Goal: Check status

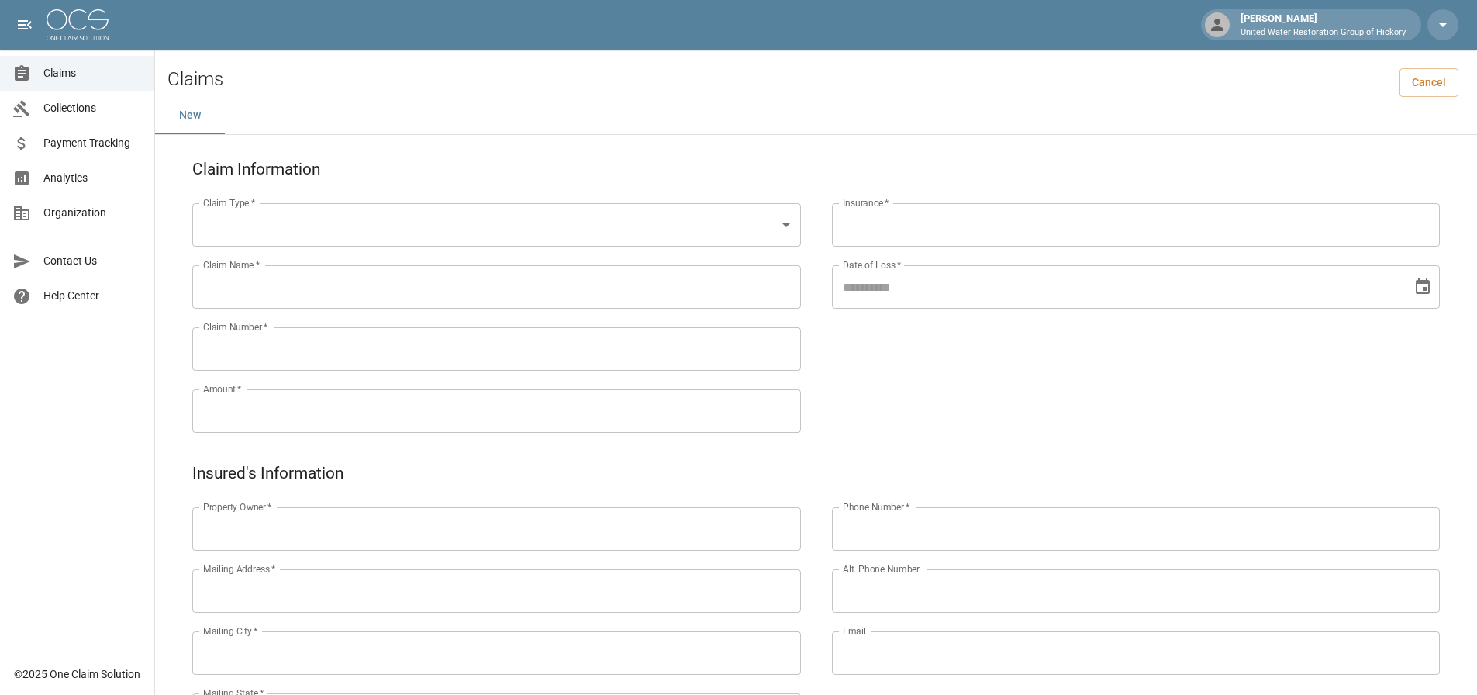
click at [81, 82] on link "Claims" at bounding box center [77, 73] width 154 height 35
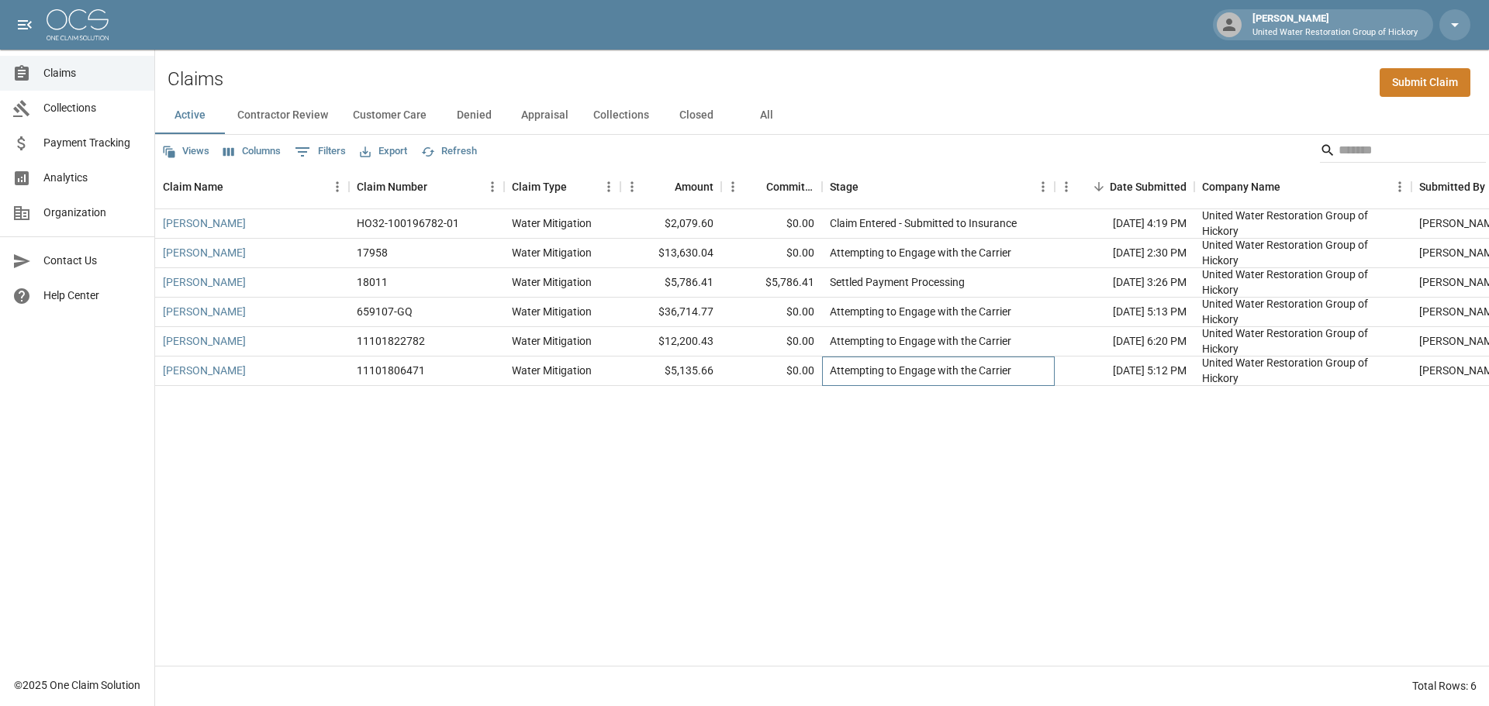
click at [1054, 372] on div "Attempting to Engage with the Carrier" at bounding box center [938, 371] width 233 height 29
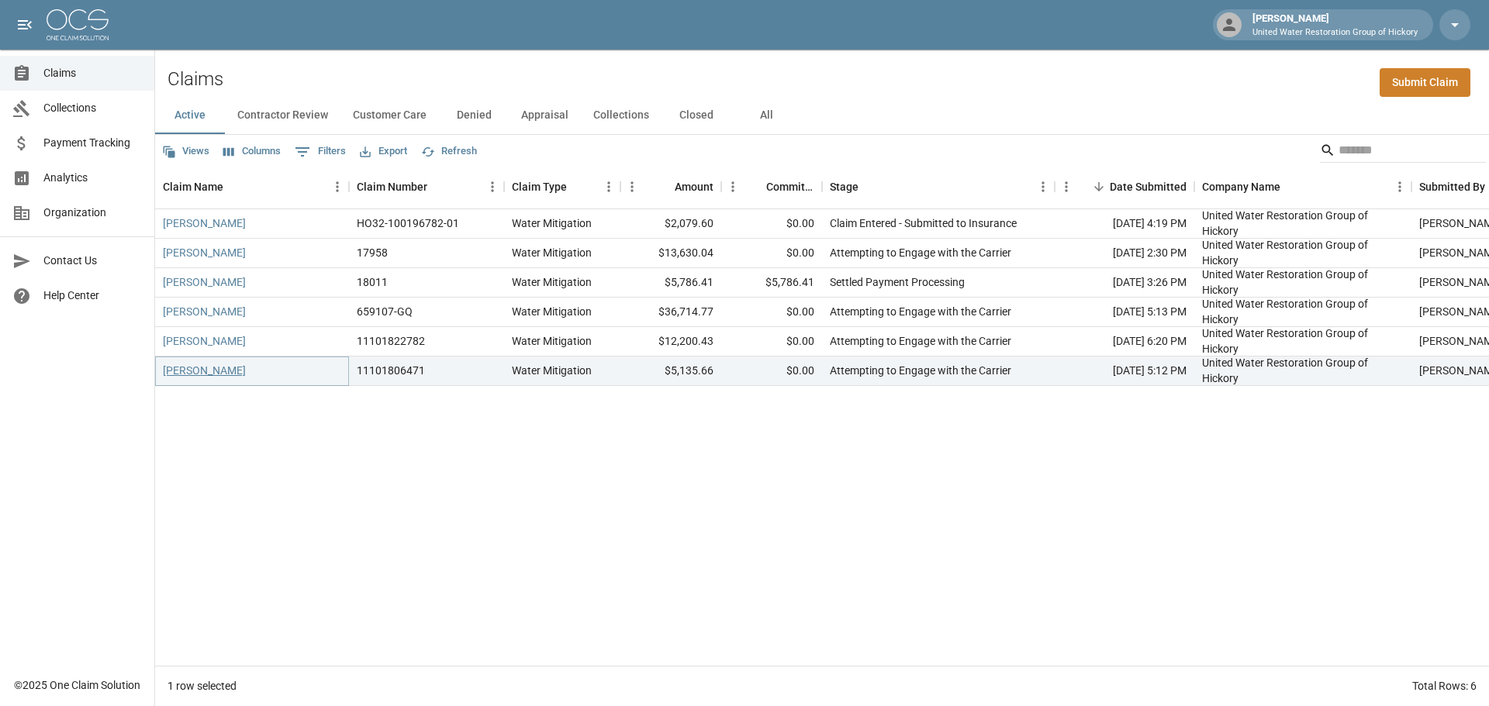
click at [216, 375] on link "[PERSON_NAME]" at bounding box center [204, 371] width 83 height 16
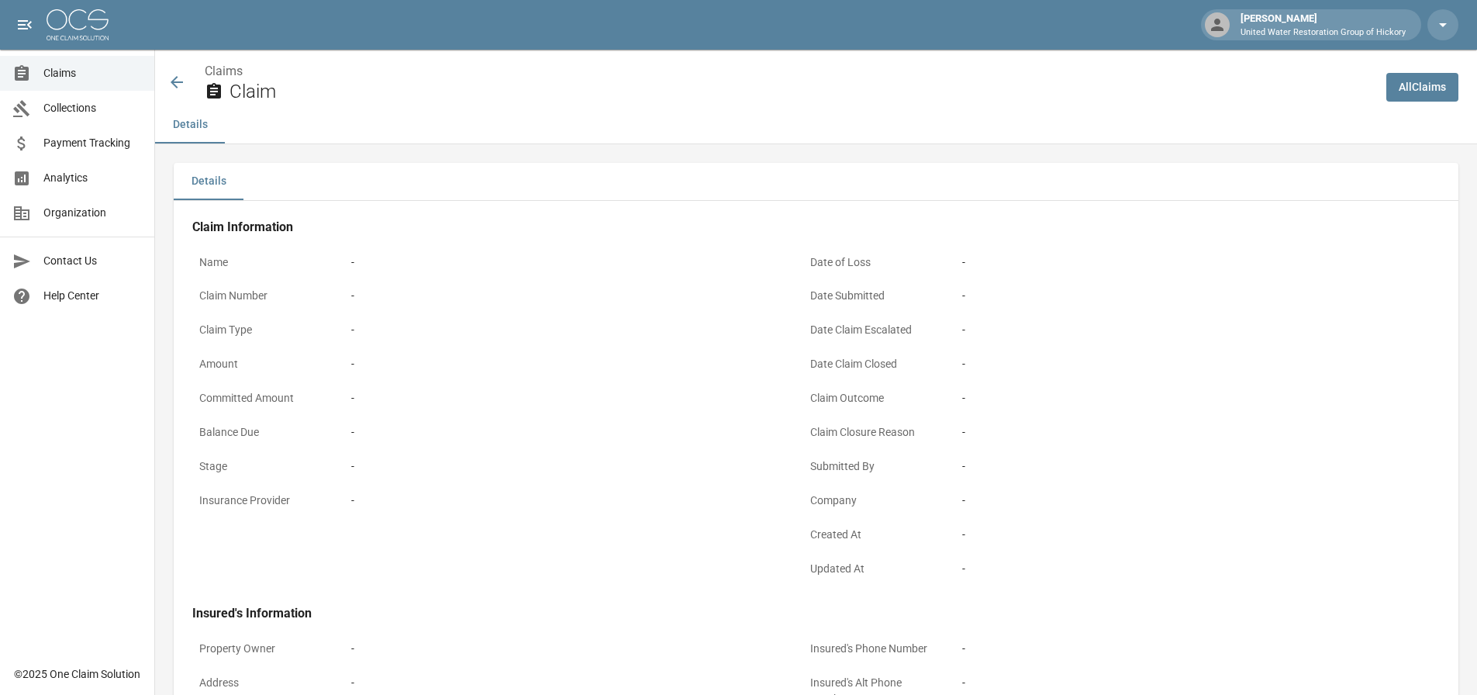
click at [174, 95] on div "Claims Claim" at bounding box center [770, 82] width 1207 height 41
click at [177, 84] on icon at bounding box center [176, 82] width 19 height 19
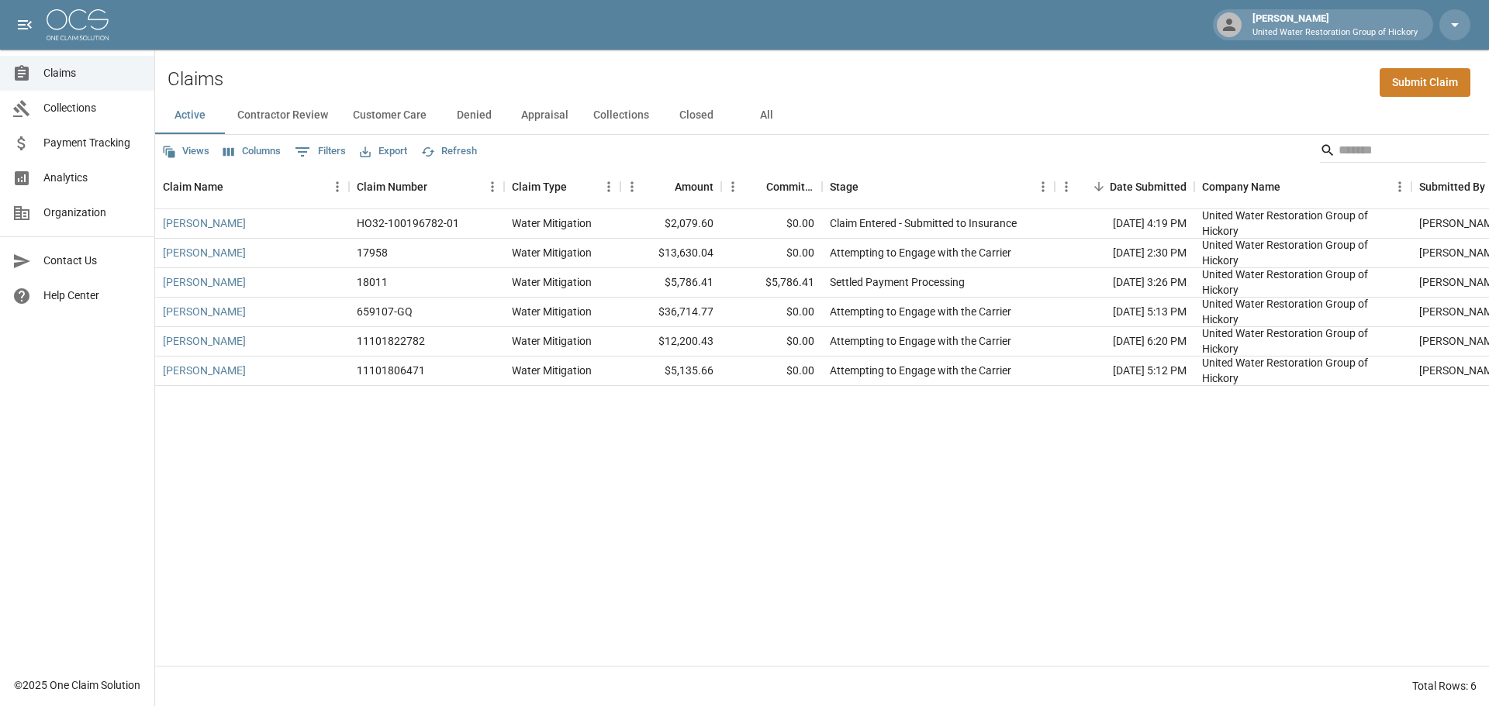
click at [922, 104] on div "Active Contractor Review Customer Care Denied Appraisal Collections Closed All" at bounding box center [822, 115] width 1334 height 37
click at [995, 91] on div "Claims Submit Claim" at bounding box center [822, 73] width 1334 height 47
click at [748, 481] on div "[PERSON_NAME] HO32-100196782-01 Water Mitigation $2,079.60 $0.00 Claim Entered …" at bounding box center [880, 437] width 1450 height 457
click at [939, 130] on div "Active Contractor Review Customer Care Denied Appraisal Collections Closed All" at bounding box center [822, 115] width 1334 height 37
